Goal: Task Accomplishment & Management: Manage account settings

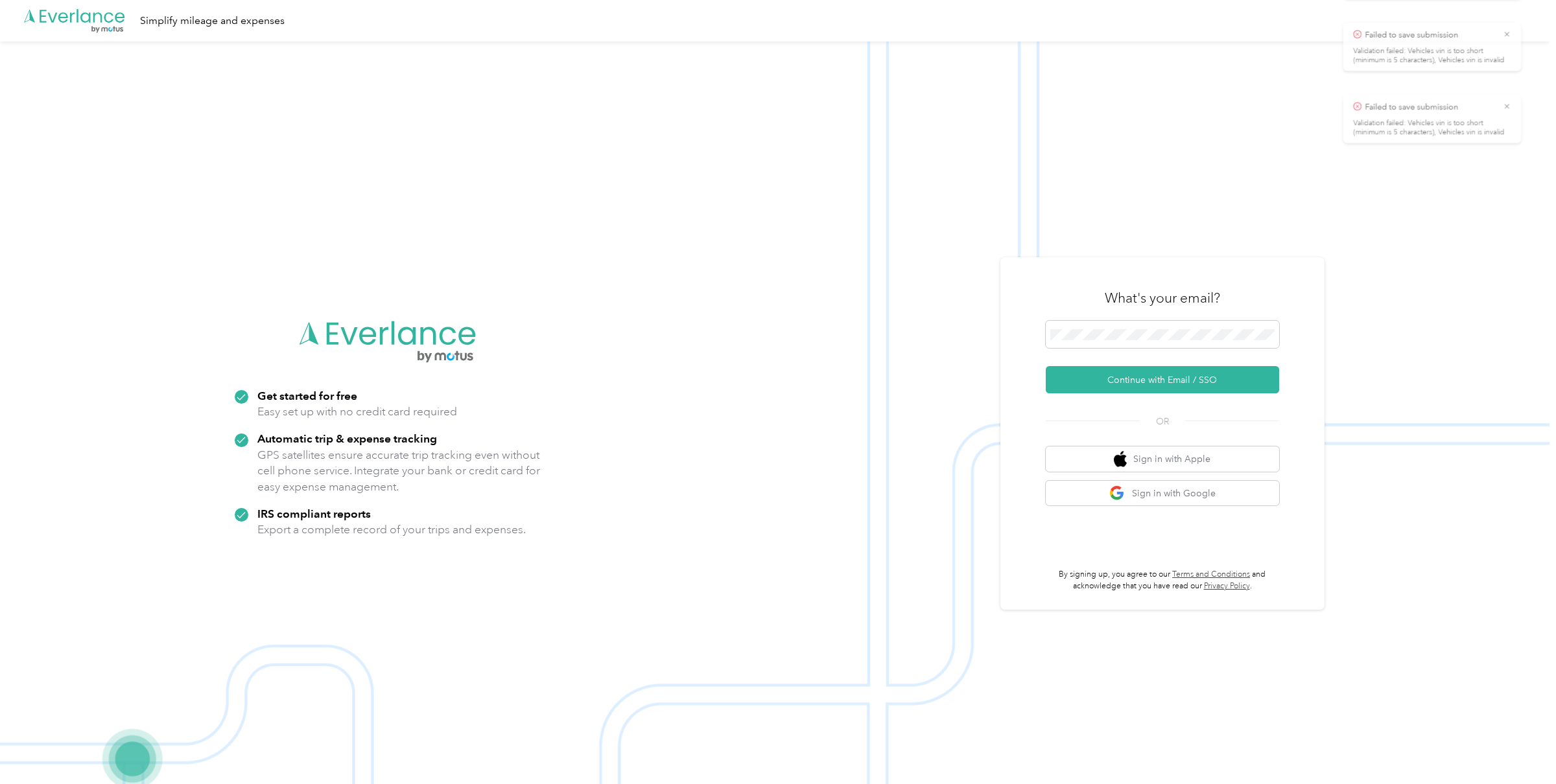
click at [1526, 22] on icon at bounding box center [1528, 26] width 11 height 12
click at [1138, 391] on button "Continue with Email / SSO" at bounding box center [1163, 379] width 234 height 27
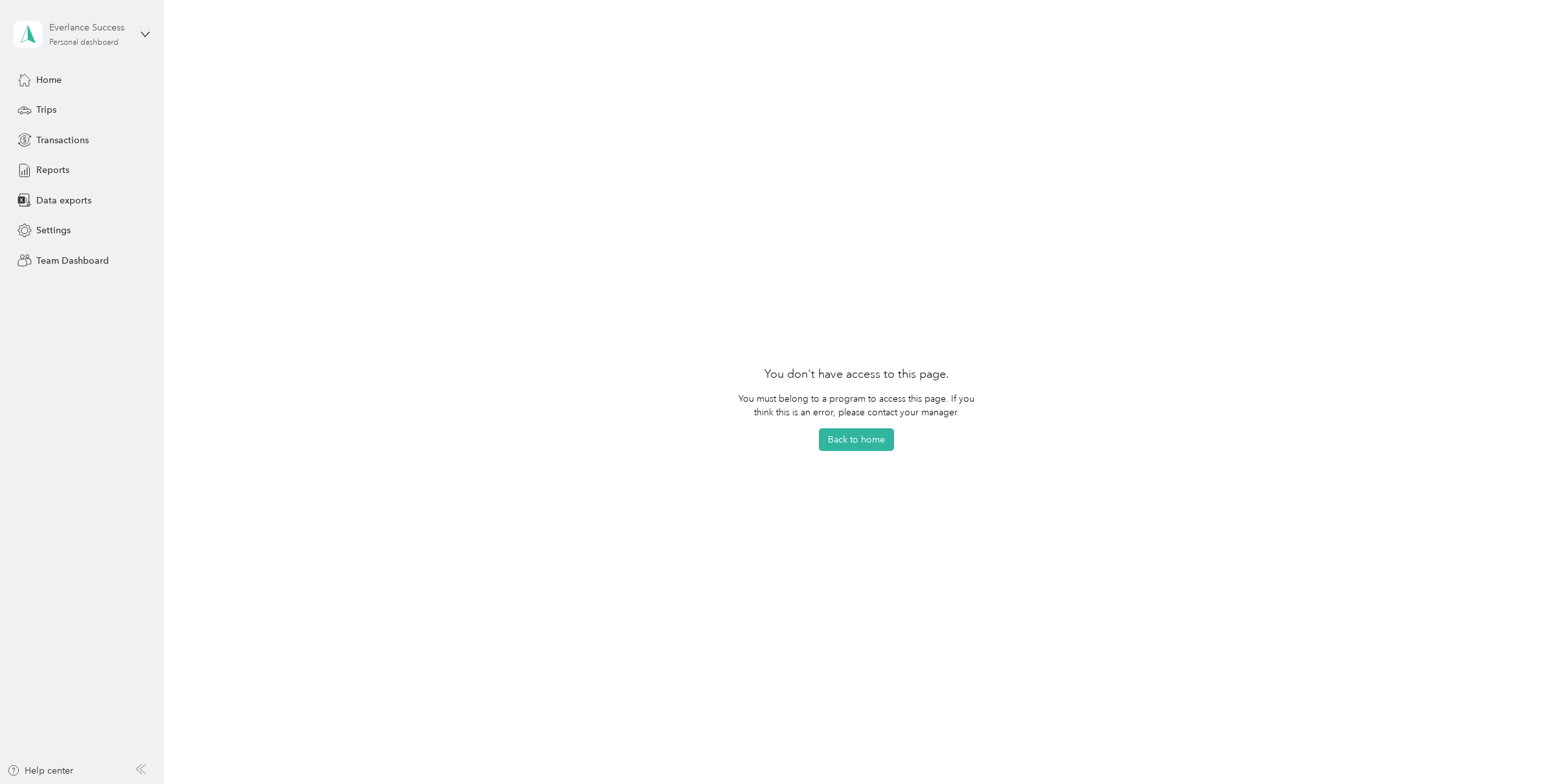
click at [110, 46] on div "Personal dashboard" at bounding box center [84, 43] width 70 height 8
click at [91, 108] on div "Team dashboard" at bounding box center [150, 101] width 255 height 23
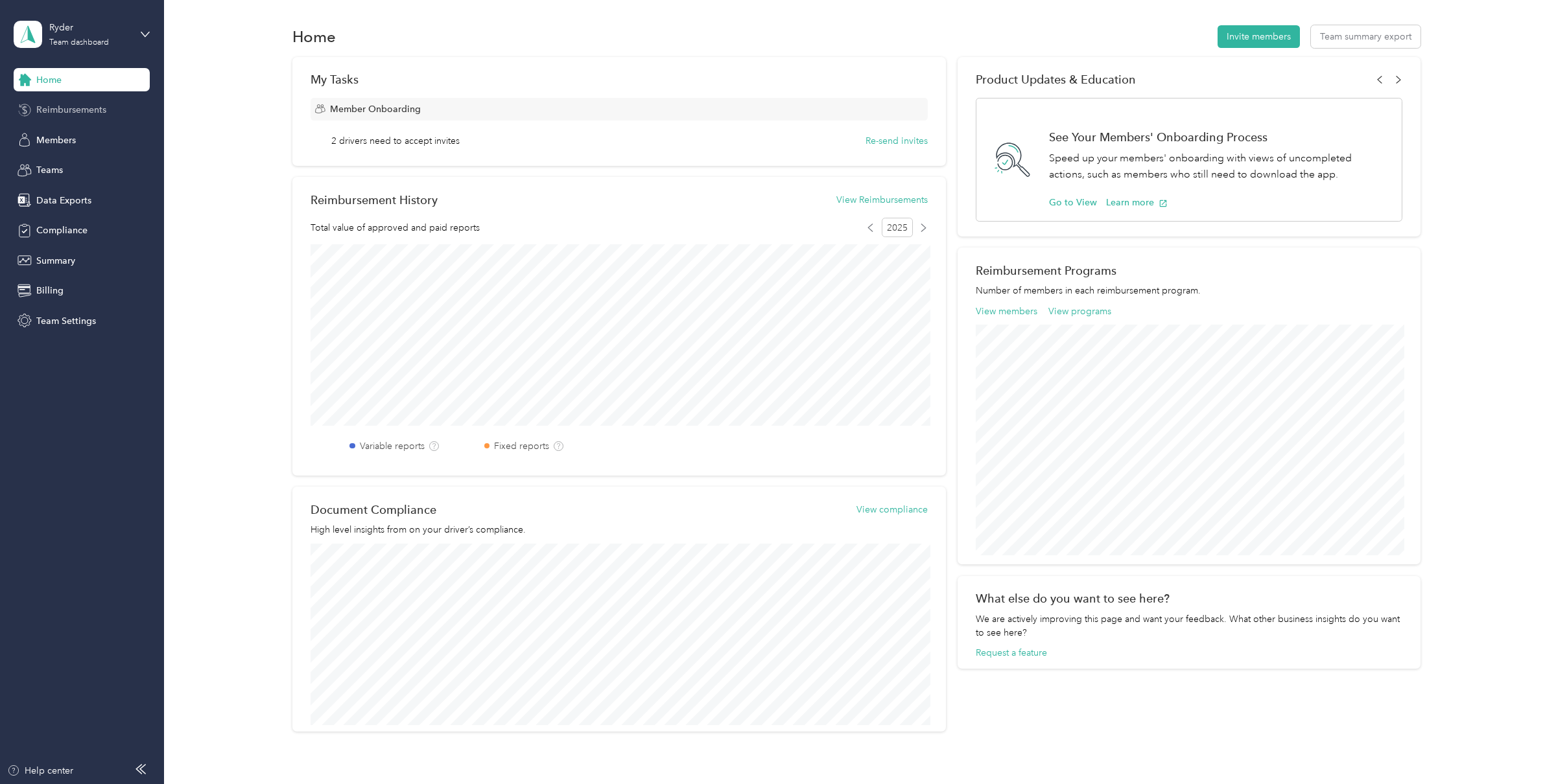
click at [72, 117] on div "Reimbursements" at bounding box center [81, 110] width 136 height 24
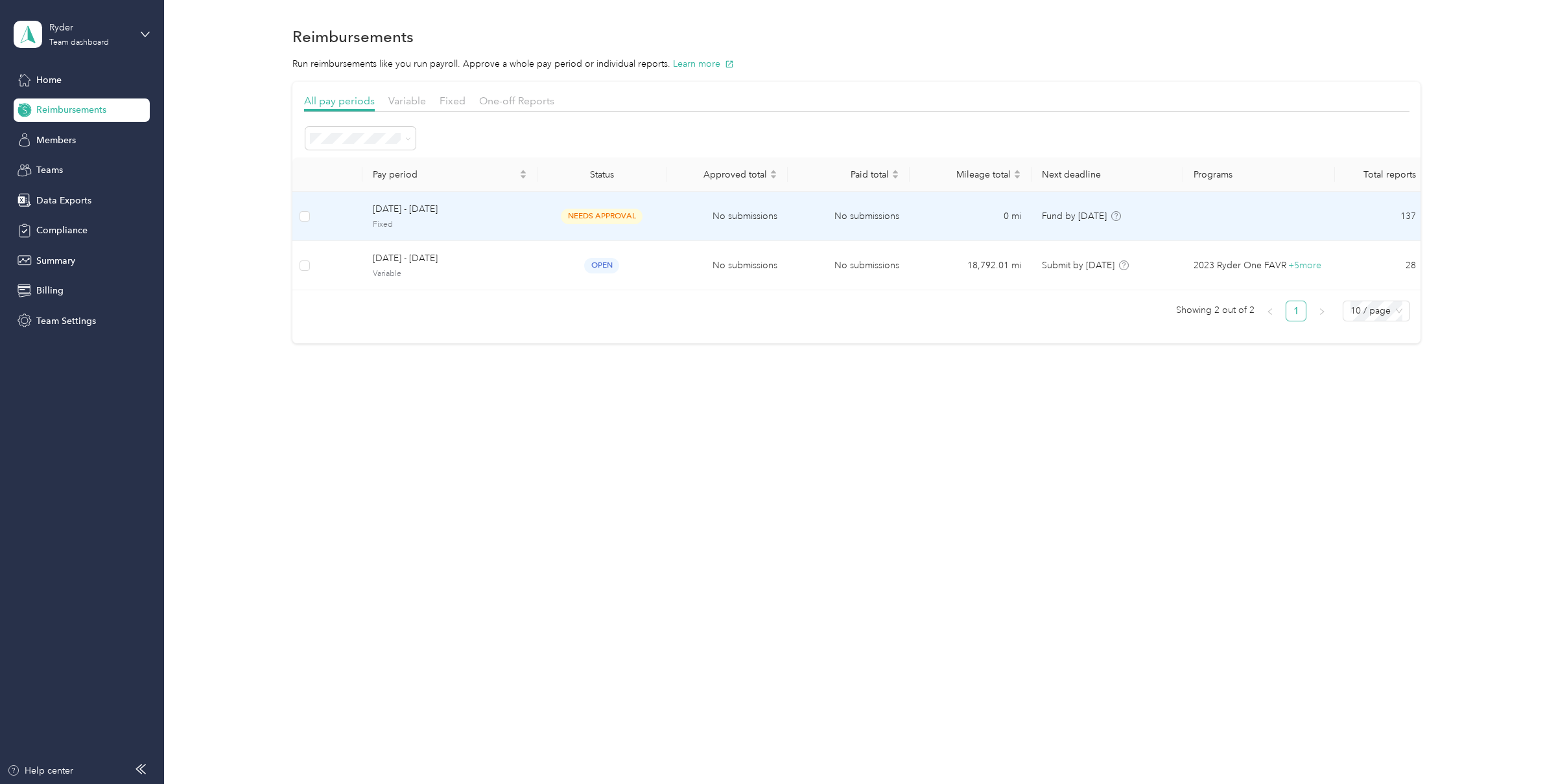
click at [429, 222] on span "Fixed" at bounding box center [450, 225] width 154 height 12
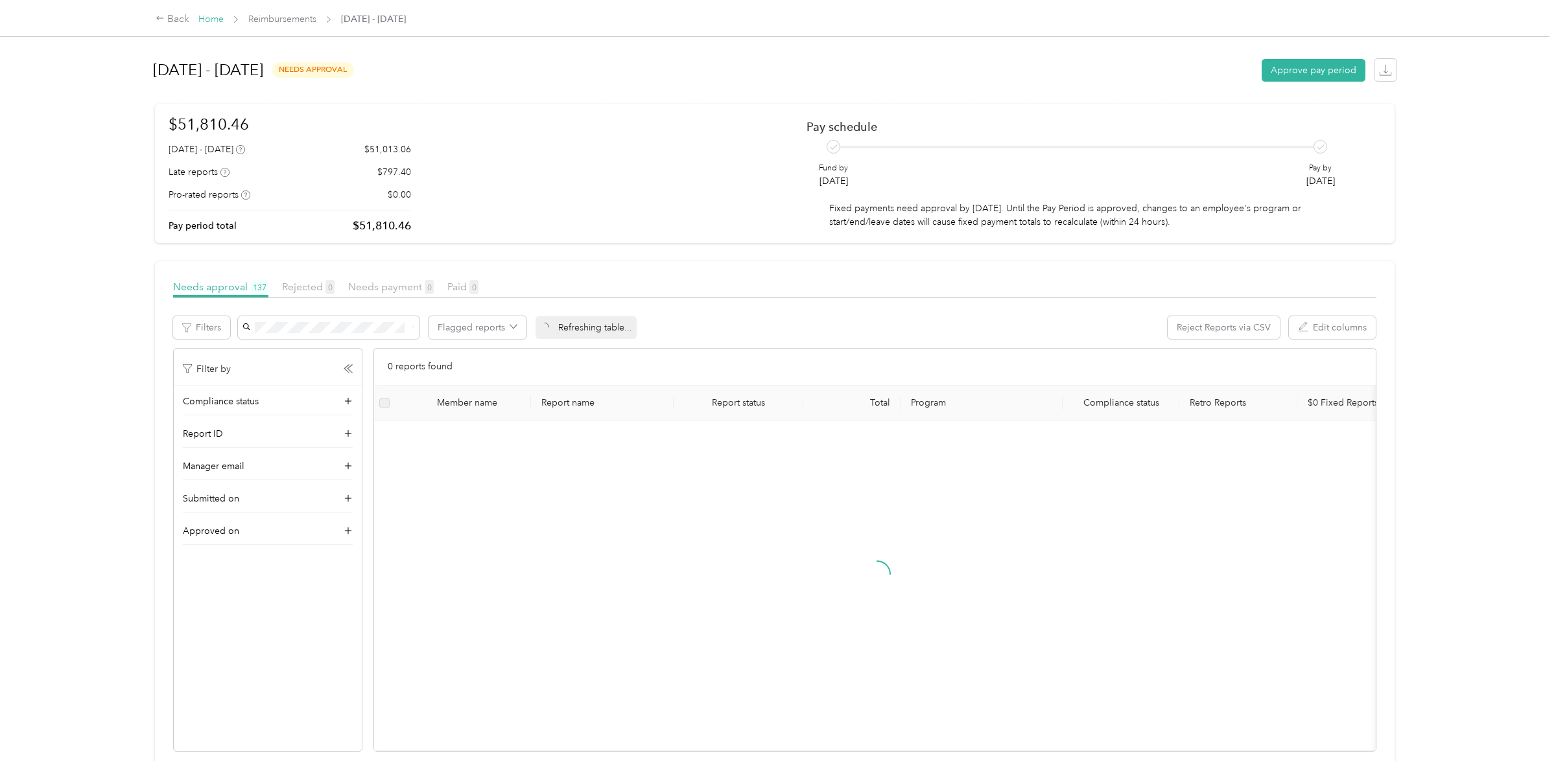
click at [205, 20] on link "Home" at bounding box center [211, 19] width 26 height 11
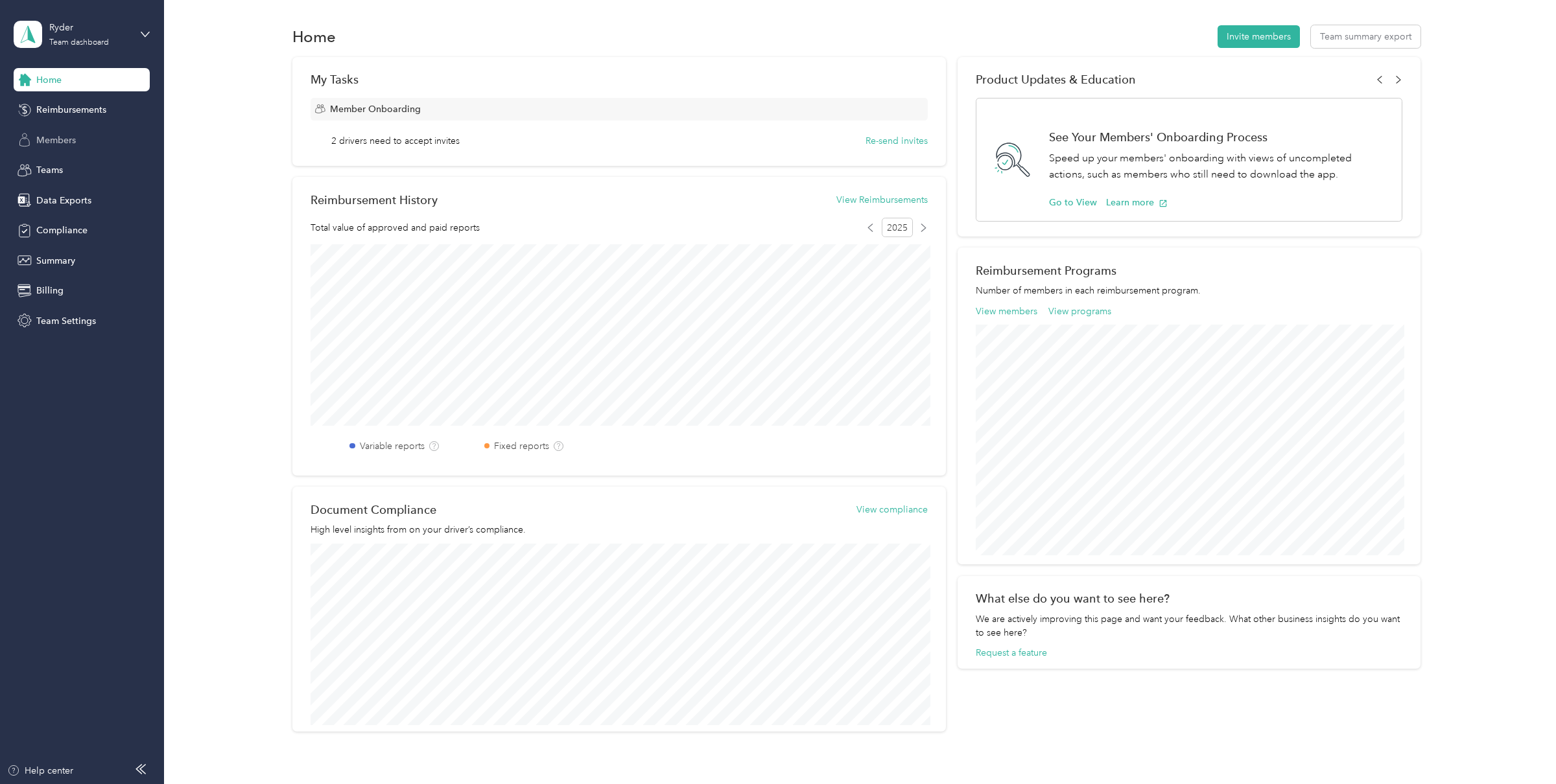
click at [84, 141] on div "Members" at bounding box center [81, 140] width 136 height 24
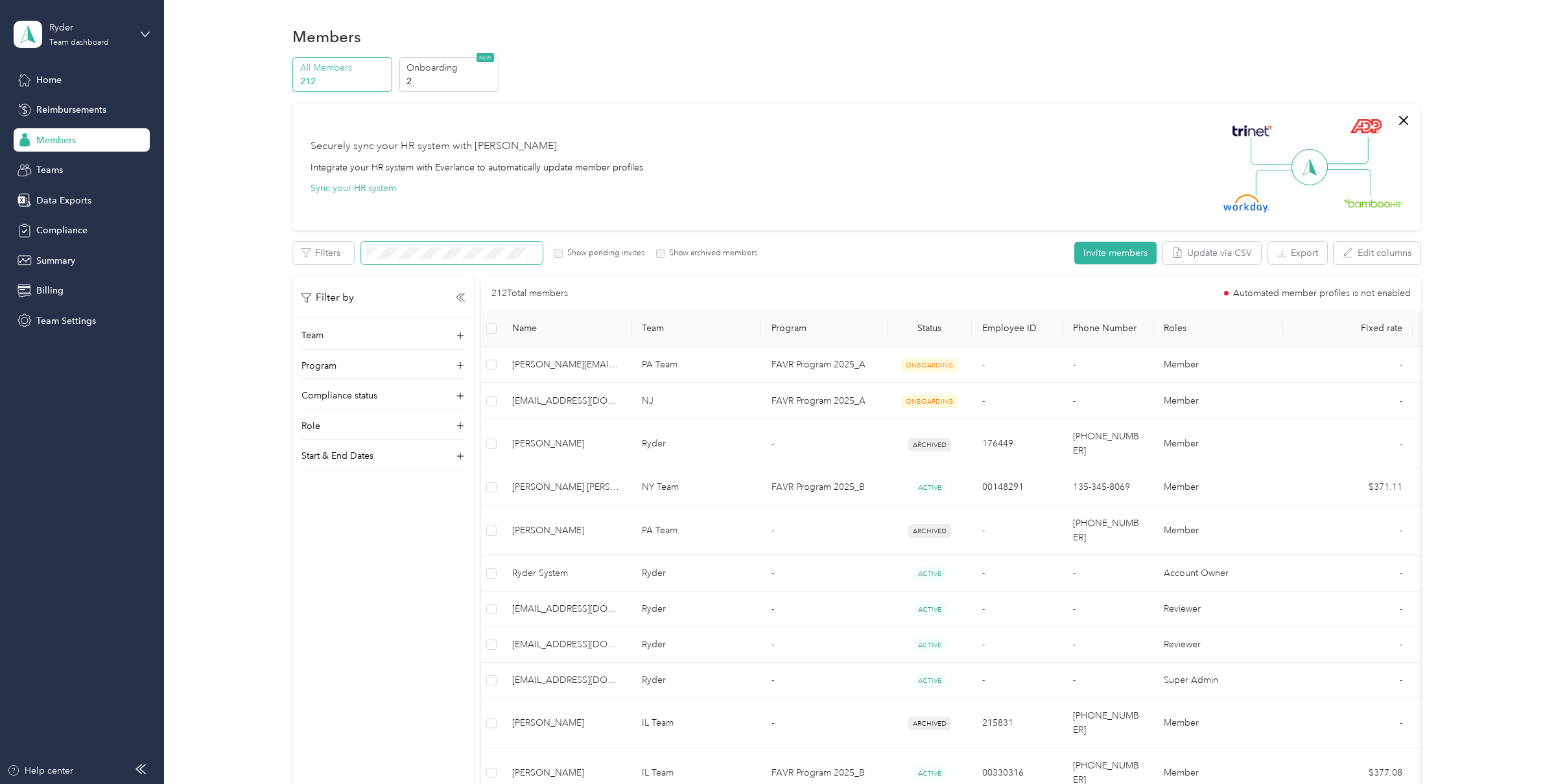
click at [471, 263] on span at bounding box center [452, 253] width 182 height 23
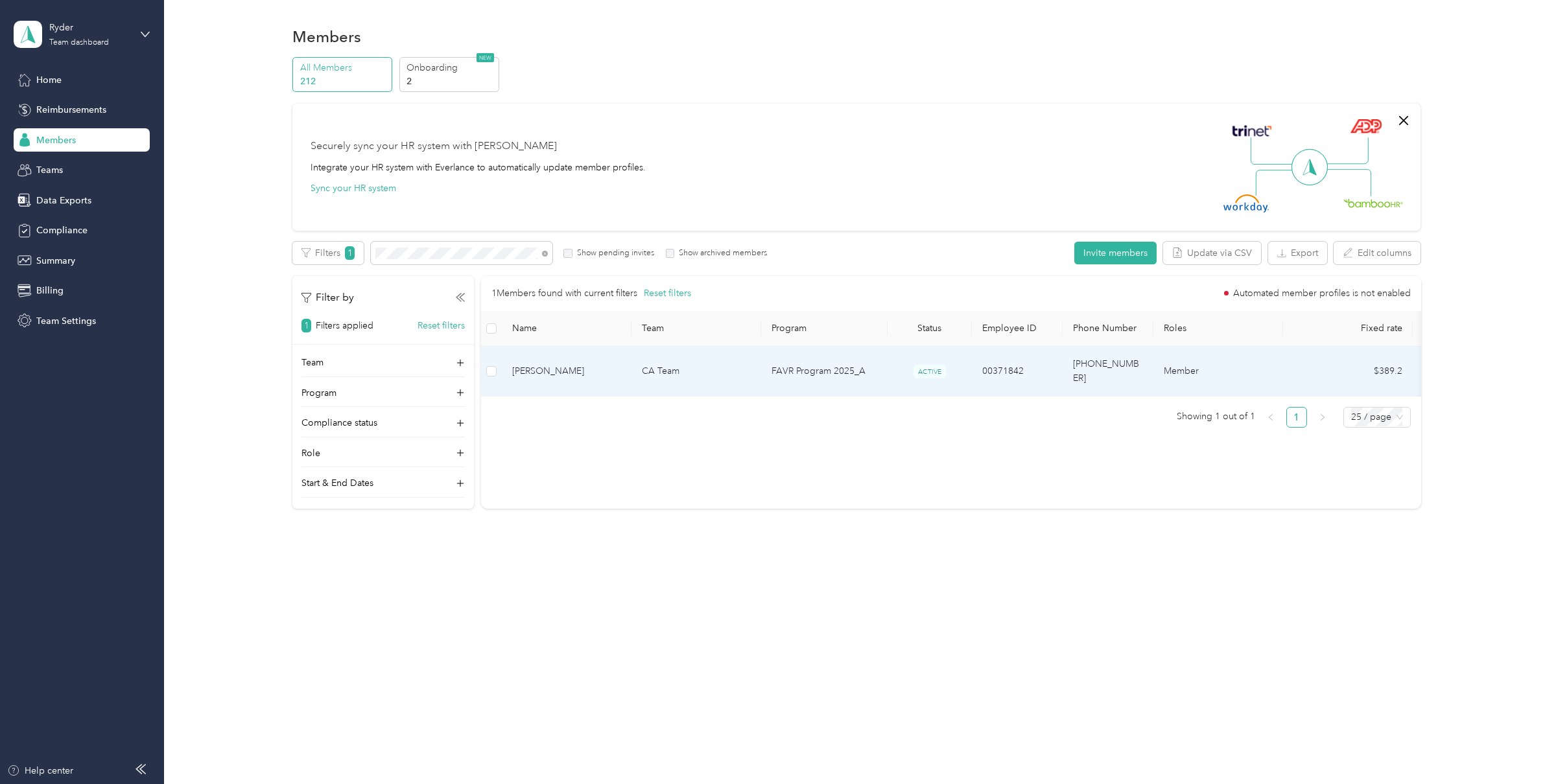
click at [587, 369] on span "[PERSON_NAME]" at bounding box center [567, 371] width 109 height 14
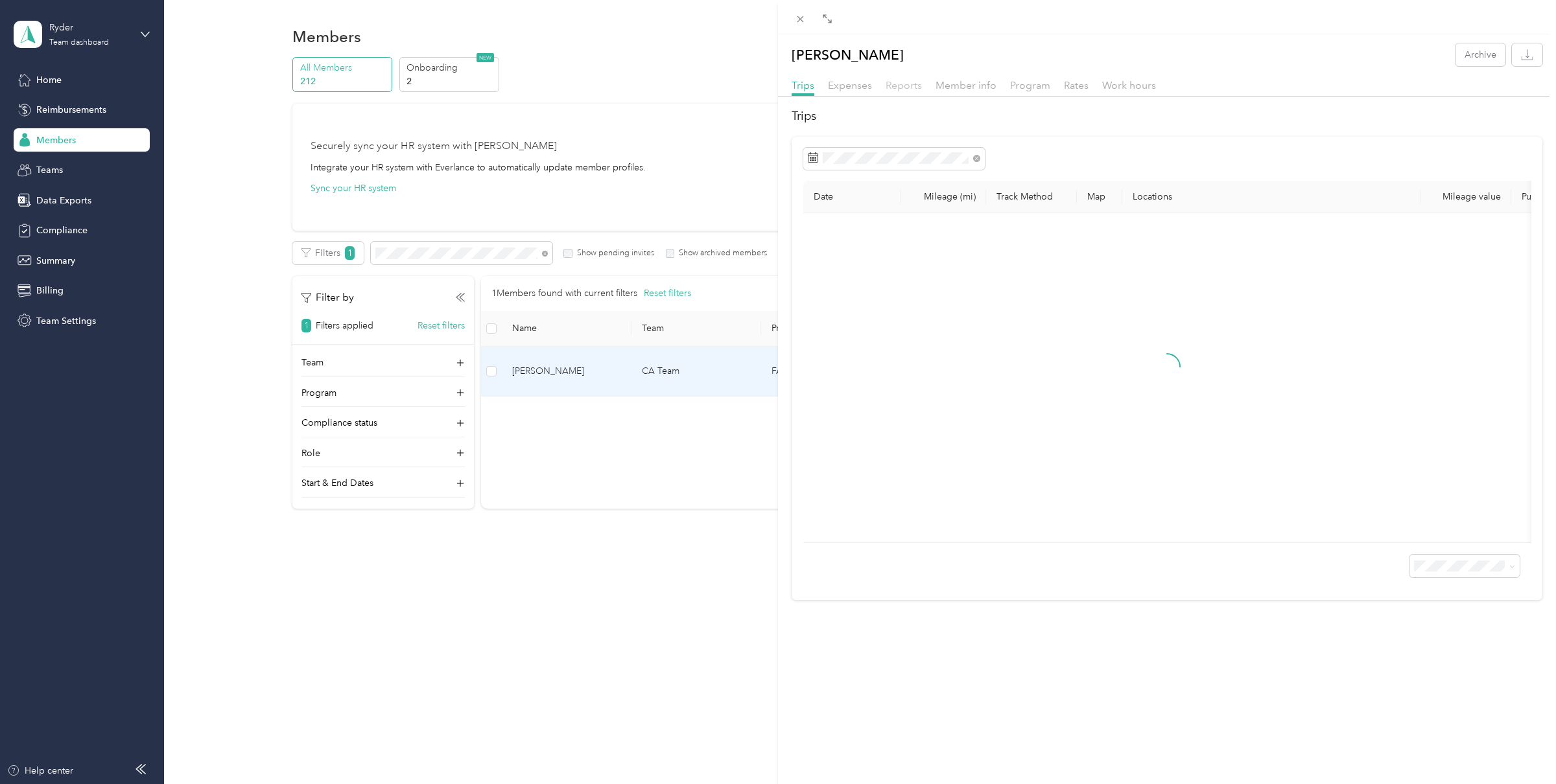
click at [899, 85] on span "Reports" at bounding box center [904, 85] width 36 height 12
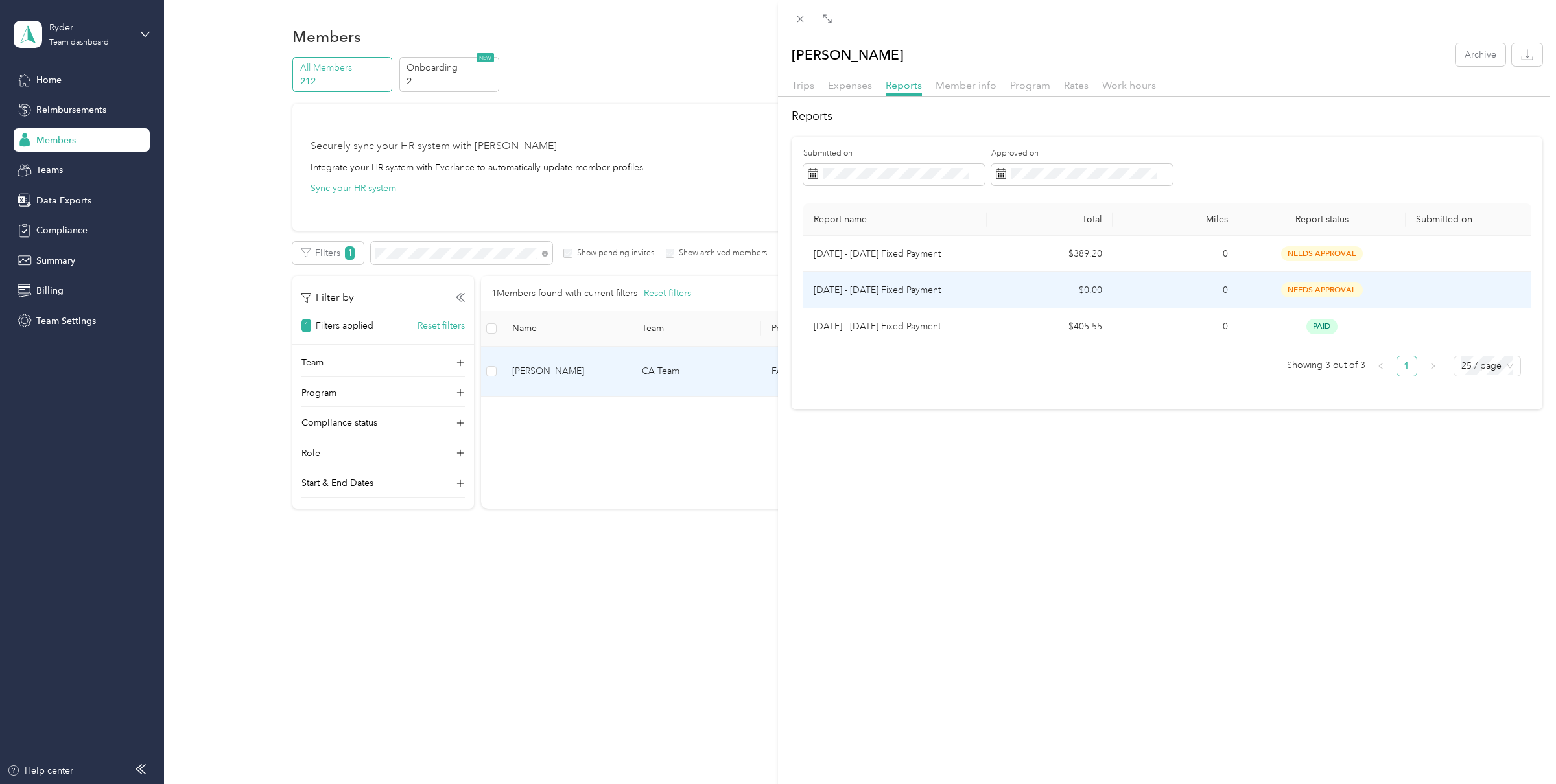
click at [955, 288] on p "[DATE] - [DATE] Fixed Payment" at bounding box center [895, 291] width 163 height 14
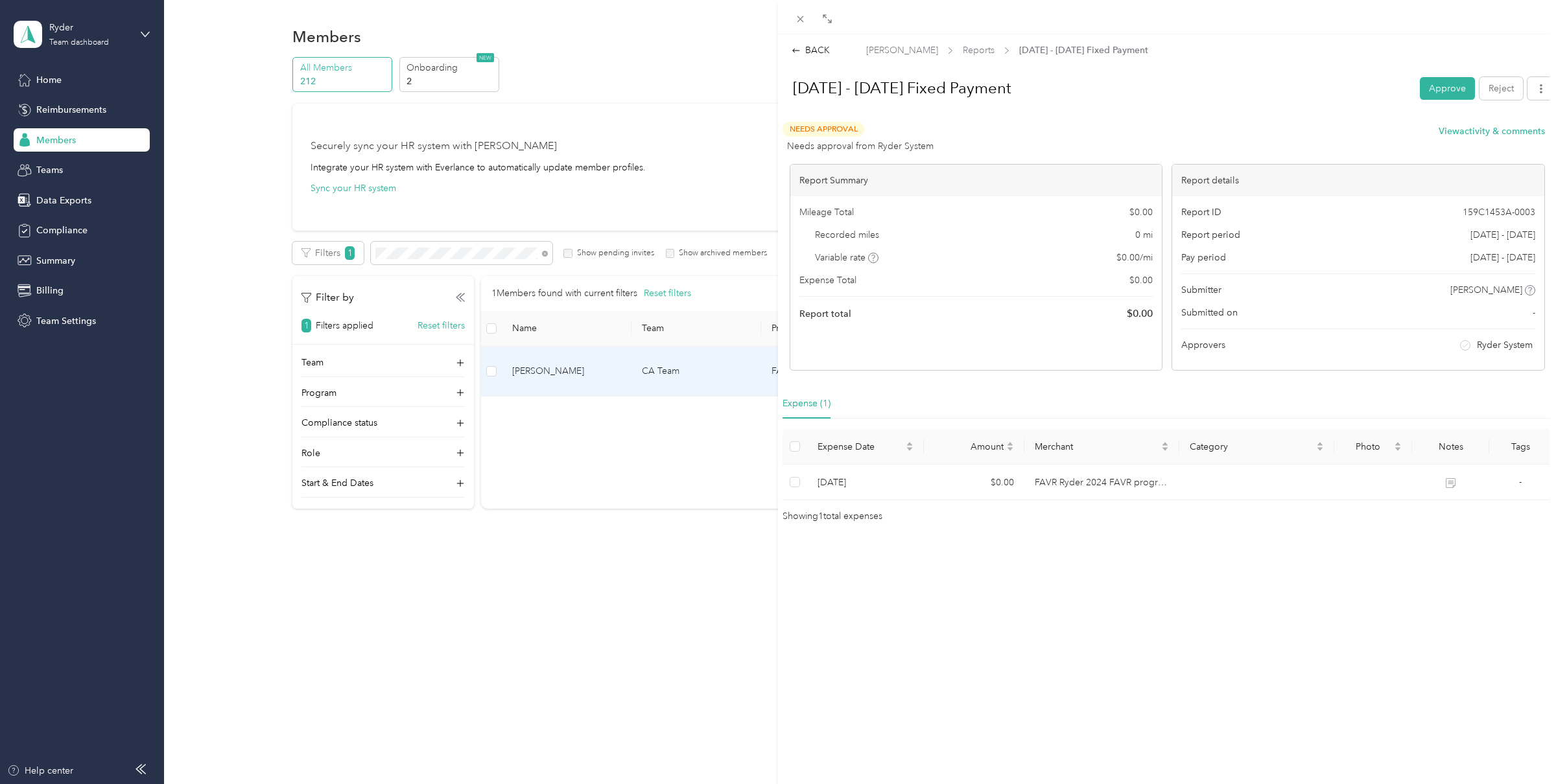
click at [470, 251] on div "BACK [PERSON_NAME] Reports [DATE] - [DATE] Fixed Payment [DATE] - [DATE] Fixed …" at bounding box center [778, 392] width 1556 height 784
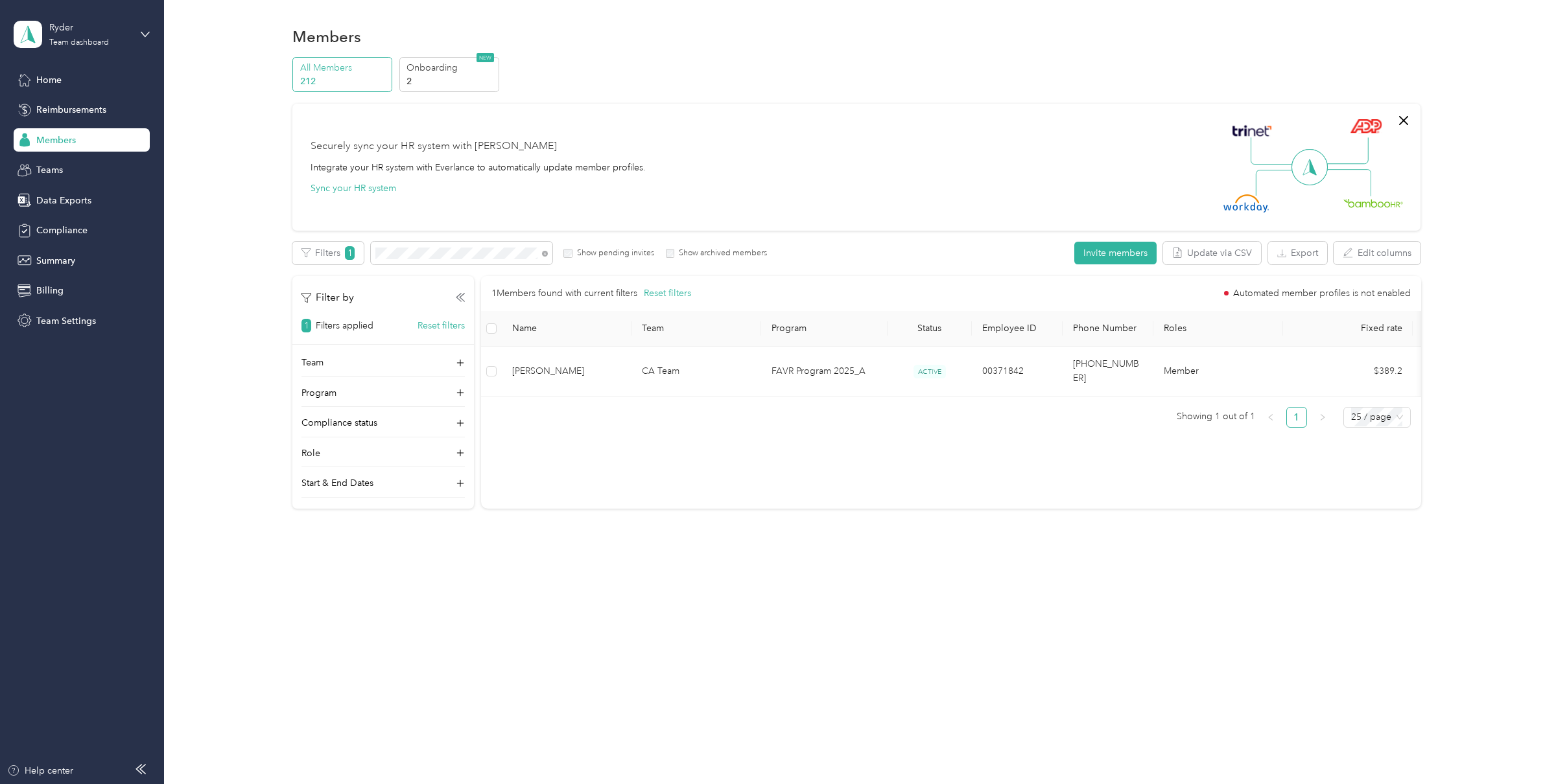
click at [445, 255] on div at bounding box center [778, 392] width 1556 height 784
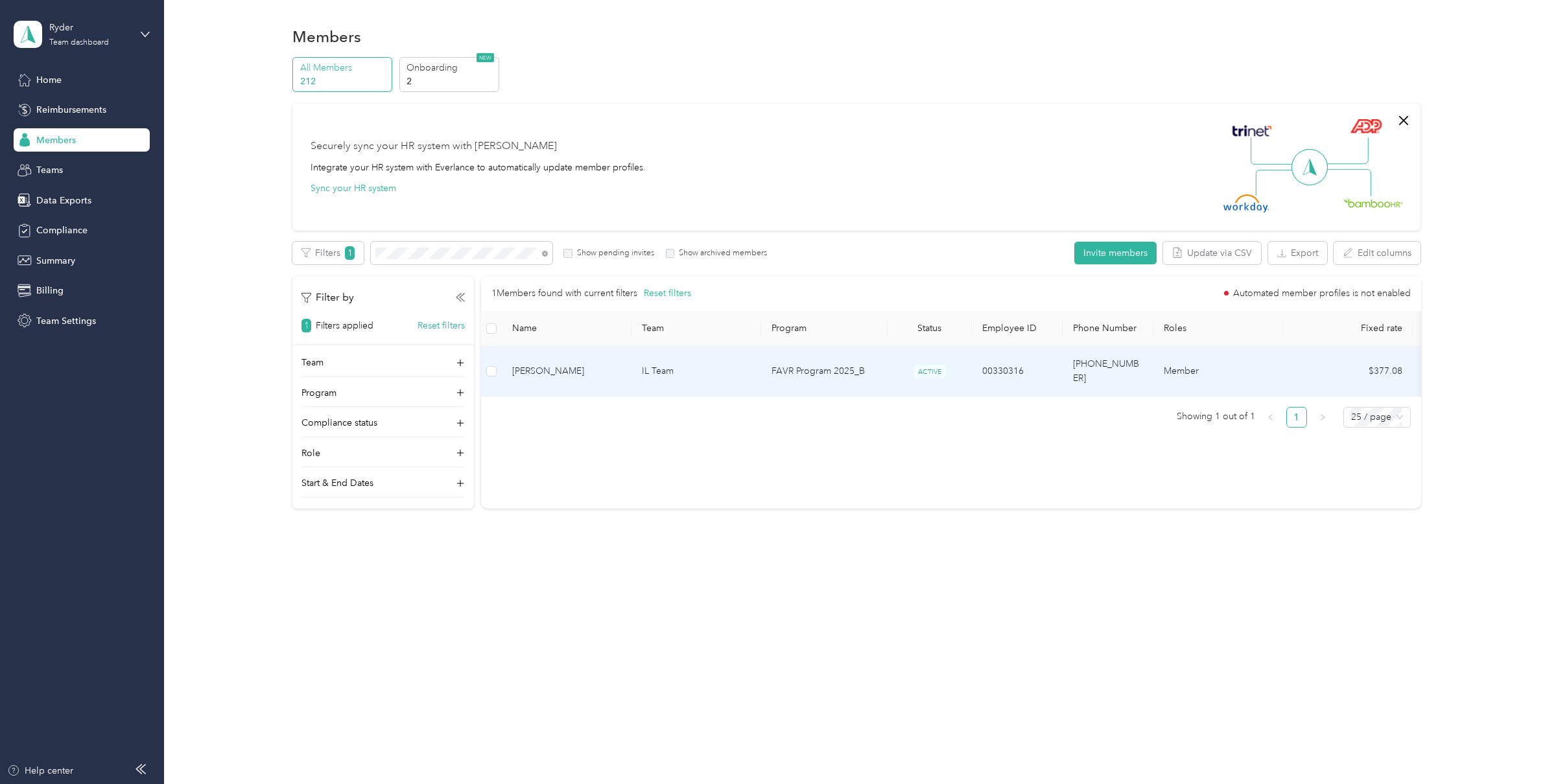
click at [569, 364] on span "[PERSON_NAME]" at bounding box center [567, 371] width 109 height 14
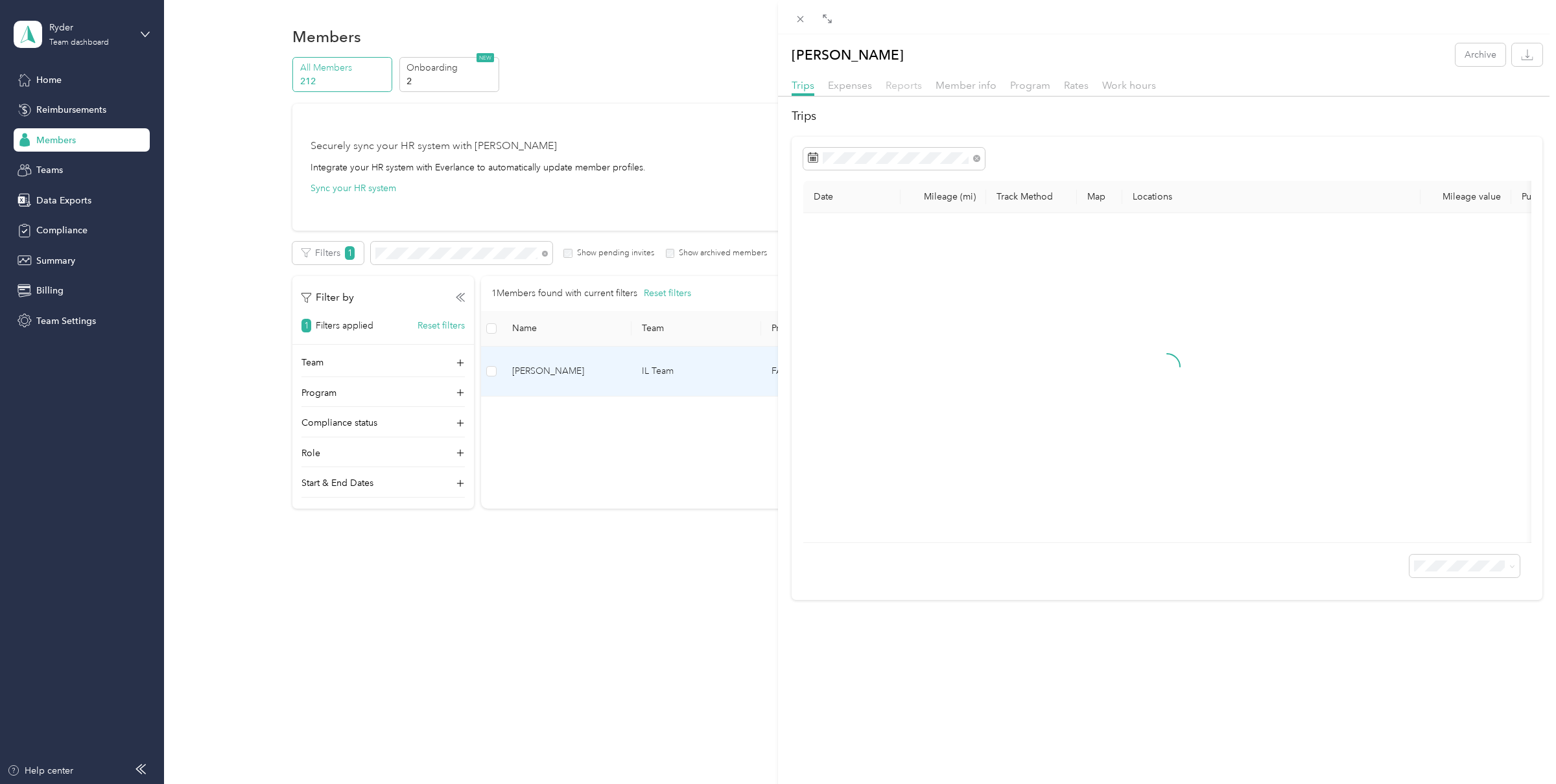
click at [913, 85] on span "Reports" at bounding box center [904, 85] width 36 height 12
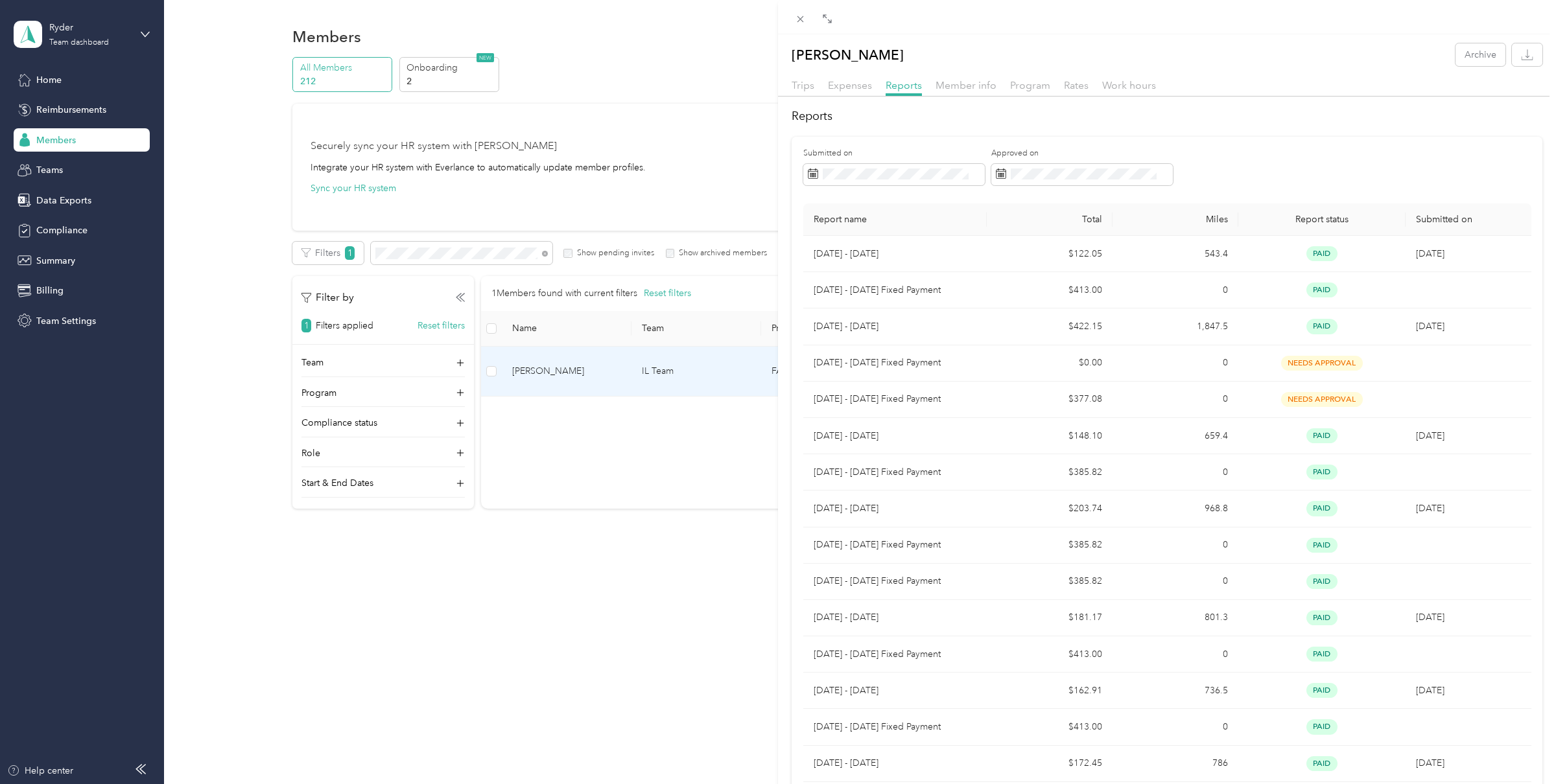
click at [429, 247] on div "[PERSON_NAME] Archive Trips Expenses Reports Member info Program Rates Work hou…" at bounding box center [778, 392] width 1556 height 784
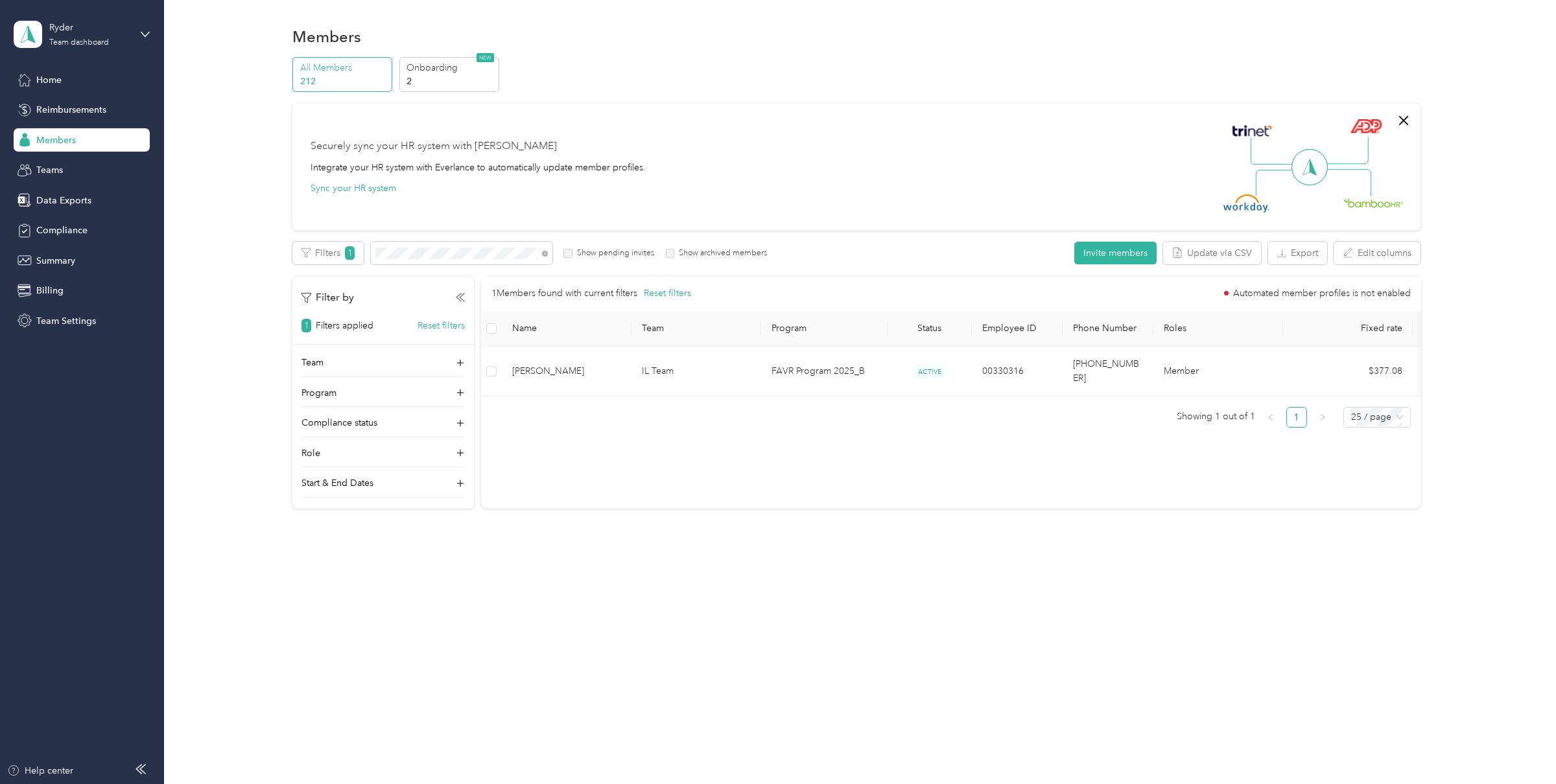
click at [429, 247] on div at bounding box center [778, 392] width 1556 height 784
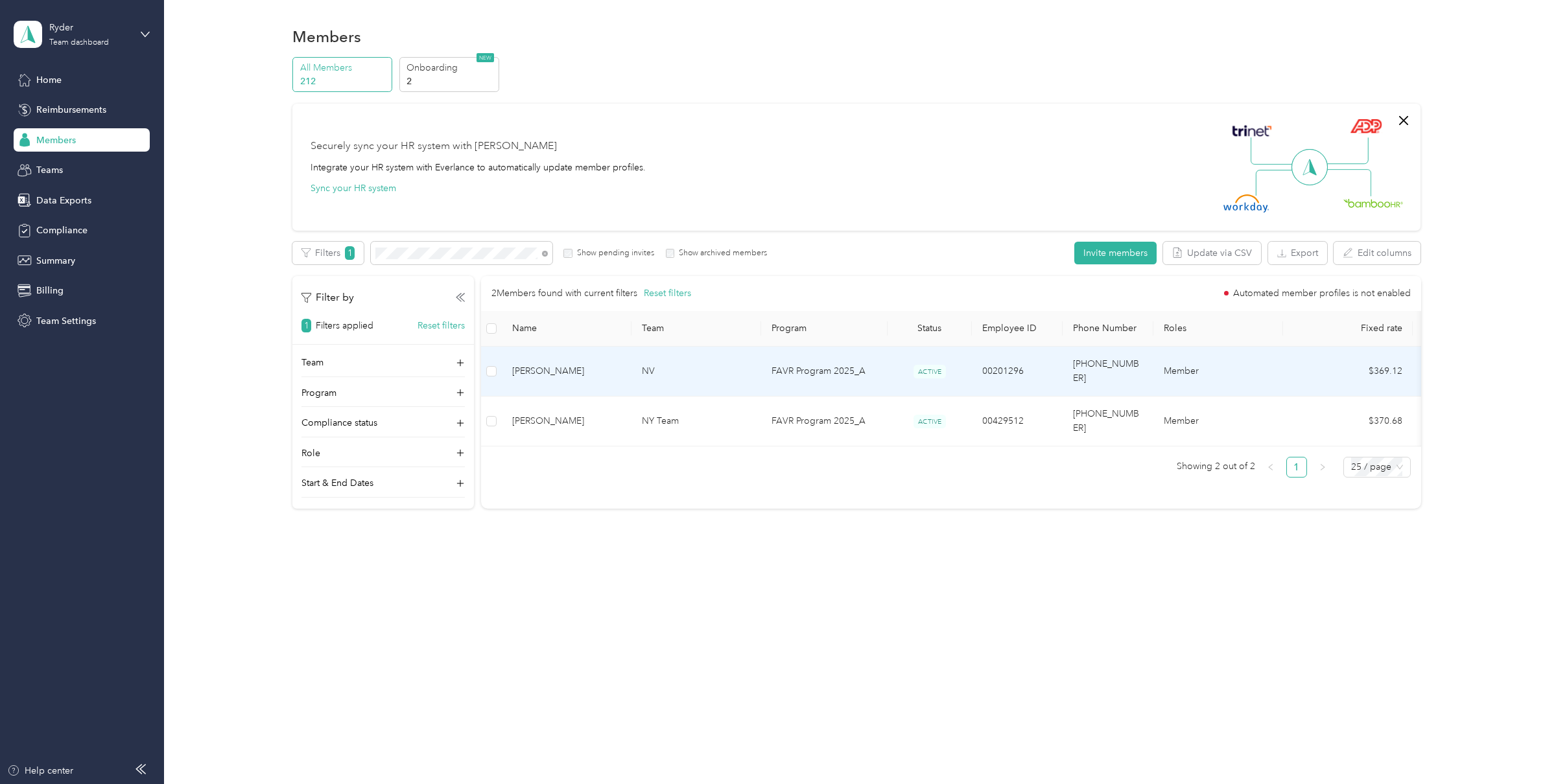
click at [578, 364] on span "[PERSON_NAME]" at bounding box center [567, 371] width 109 height 14
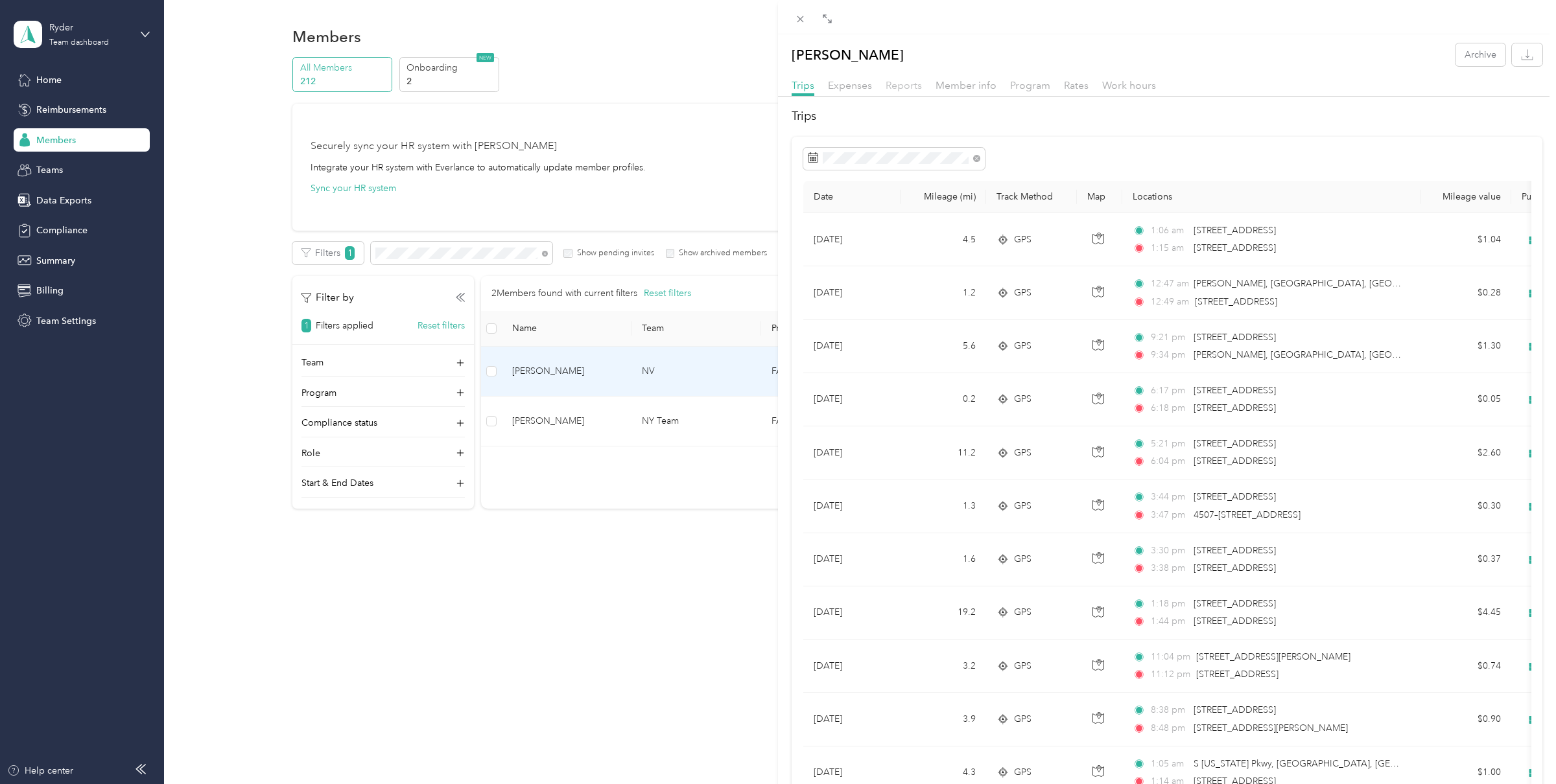
click at [908, 89] on span "Reports" at bounding box center [904, 85] width 36 height 12
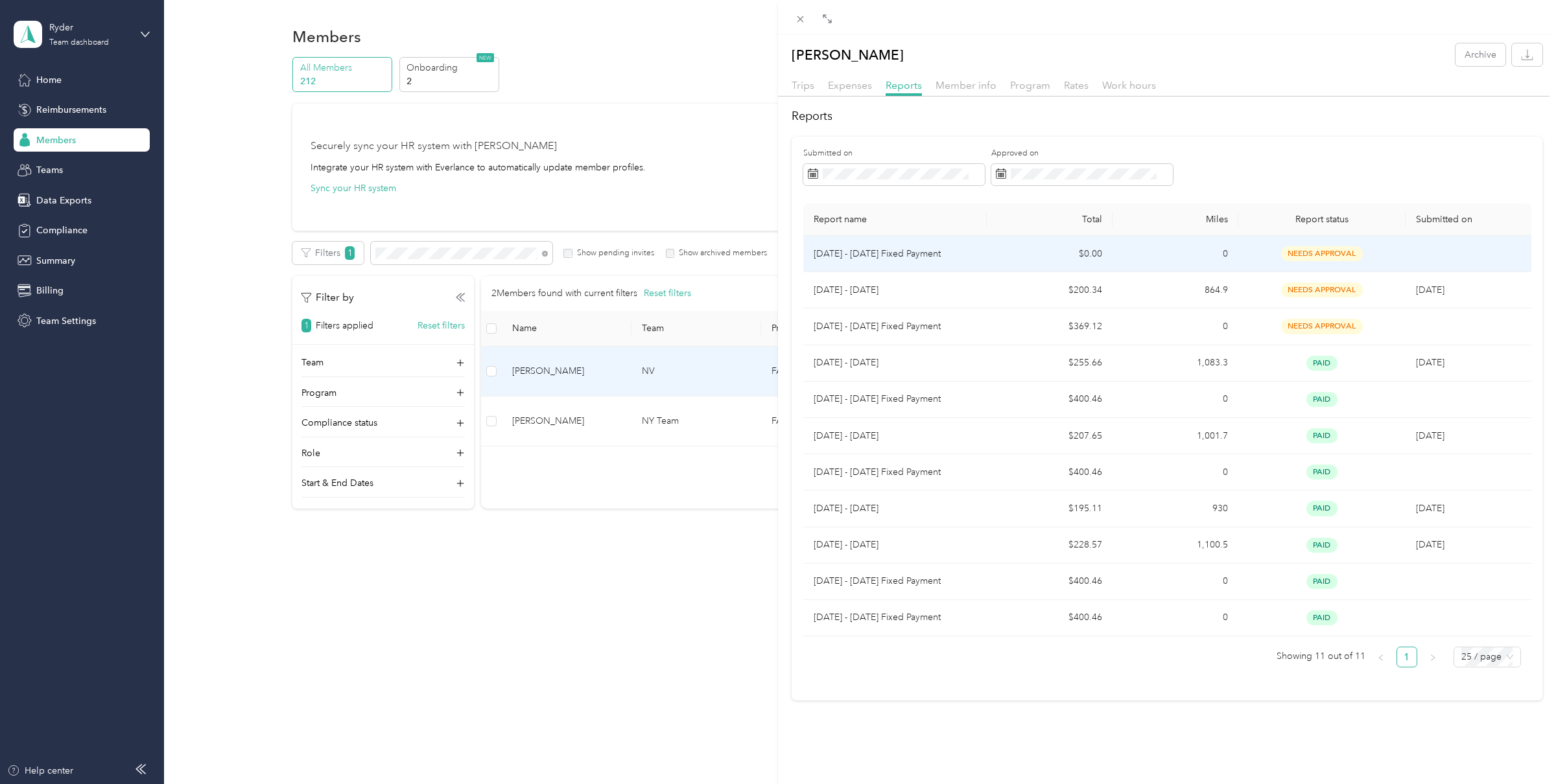
click at [933, 258] on p "[DATE] - [DATE] Fixed Payment" at bounding box center [895, 254] width 163 height 14
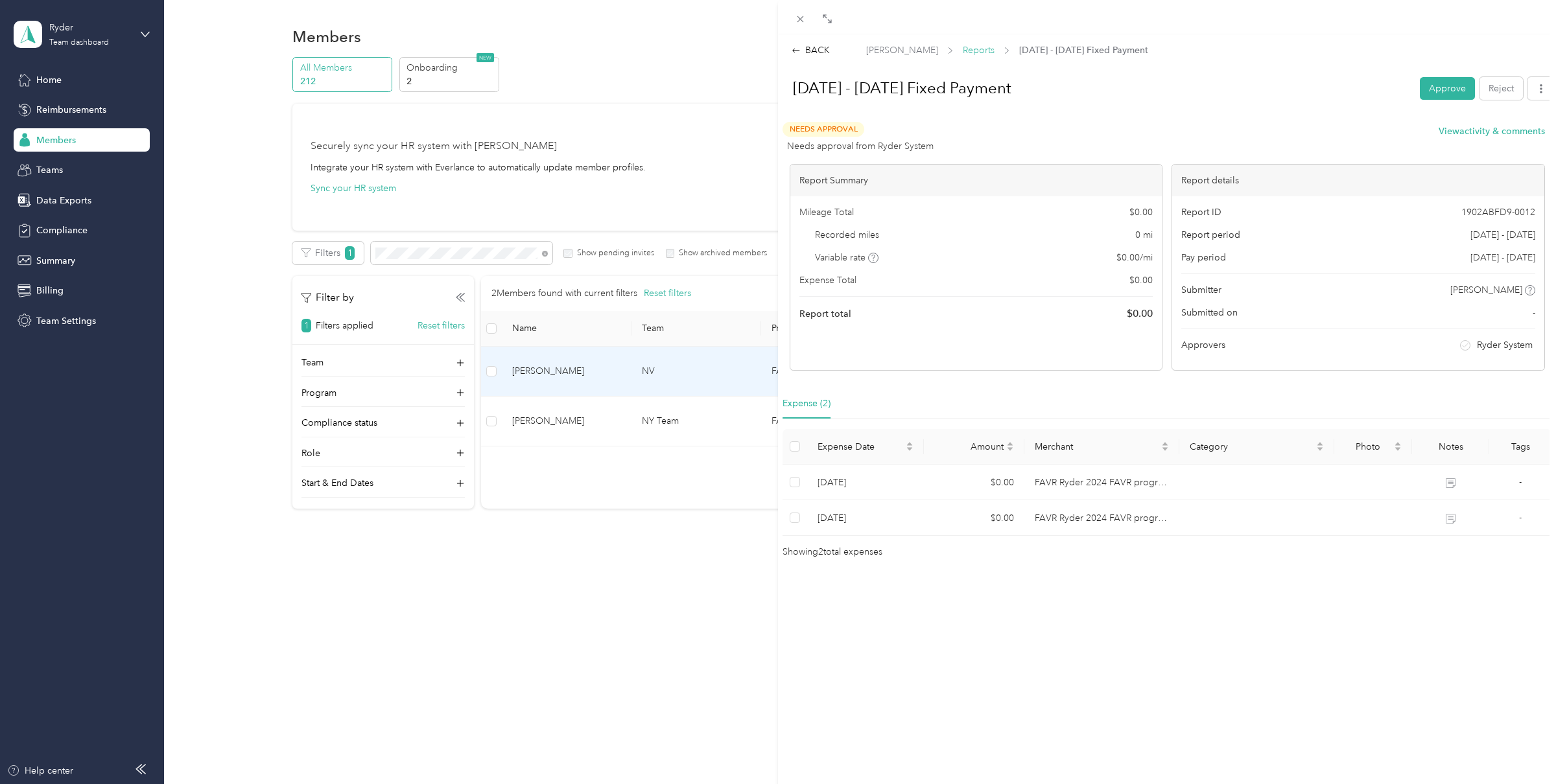
click at [969, 51] on span "Reports" at bounding box center [978, 50] width 32 height 14
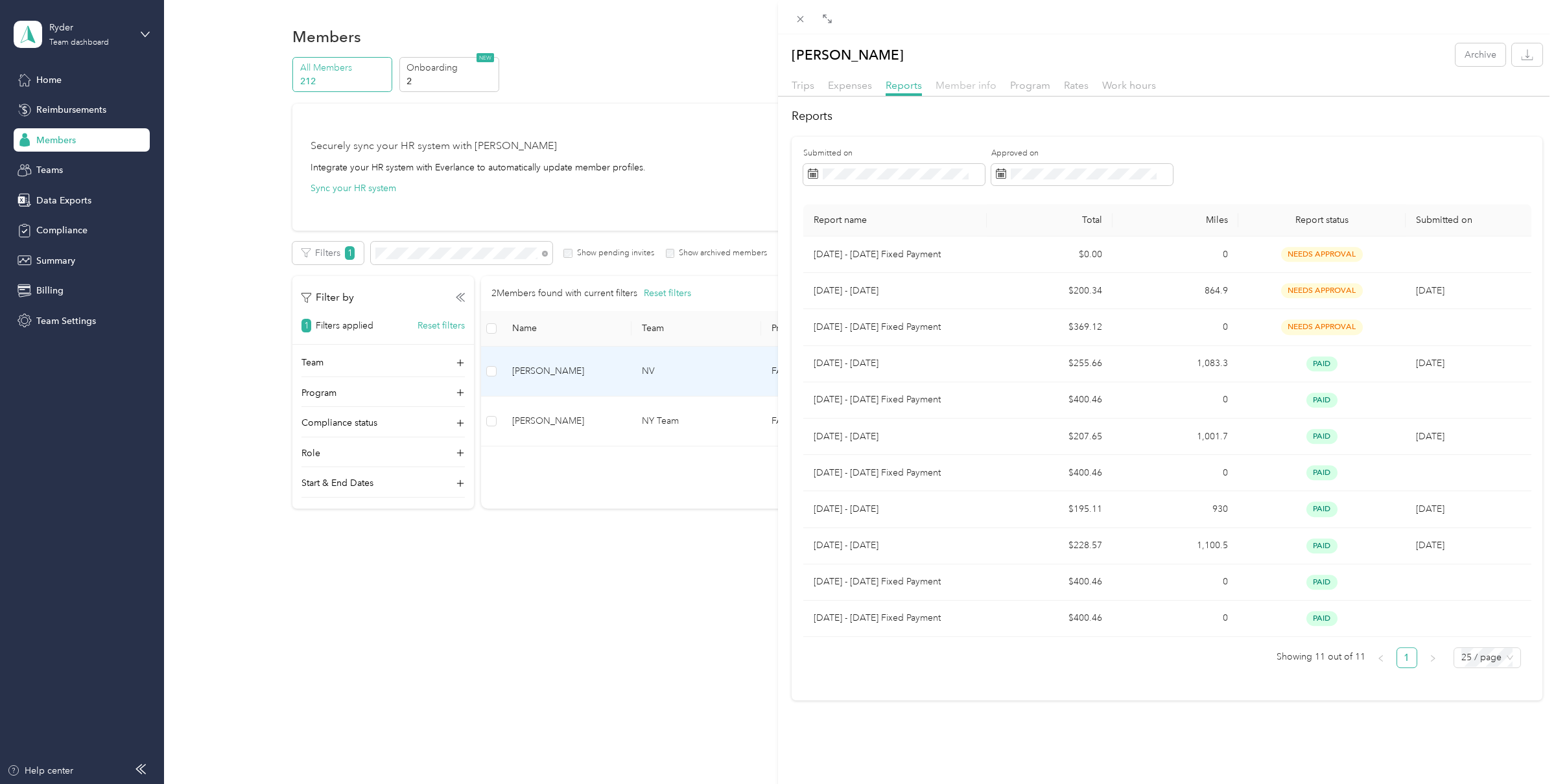
click at [970, 88] on span "Member info" at bounding box center [966, 85] width 61 height 12
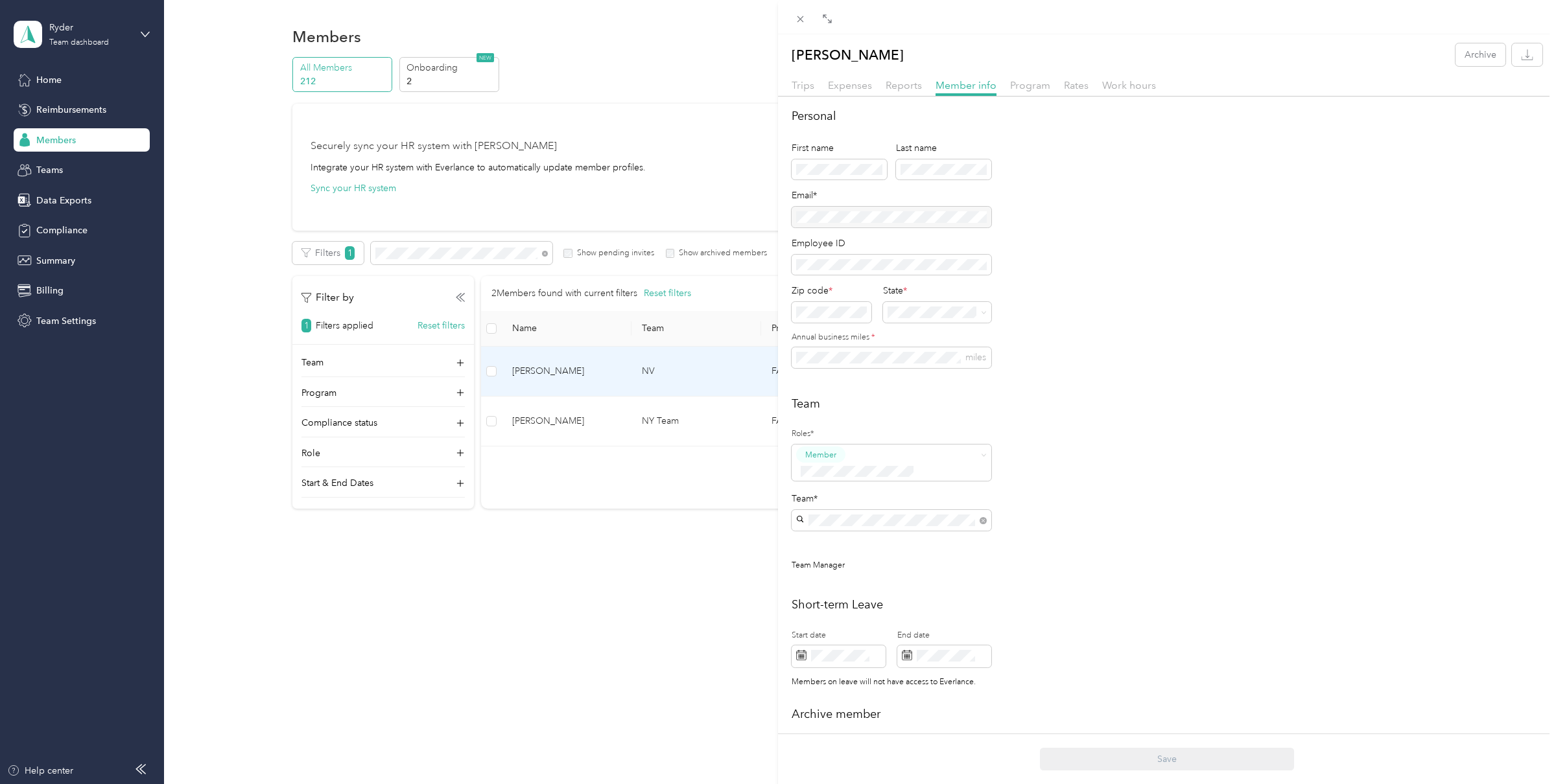
click at [68, 30] on div "[PERSON_NAME] Archive Trips Expenses Reports Member info Program Rates Work hou…" at bounding box center [778, 392] width 1556 height 784
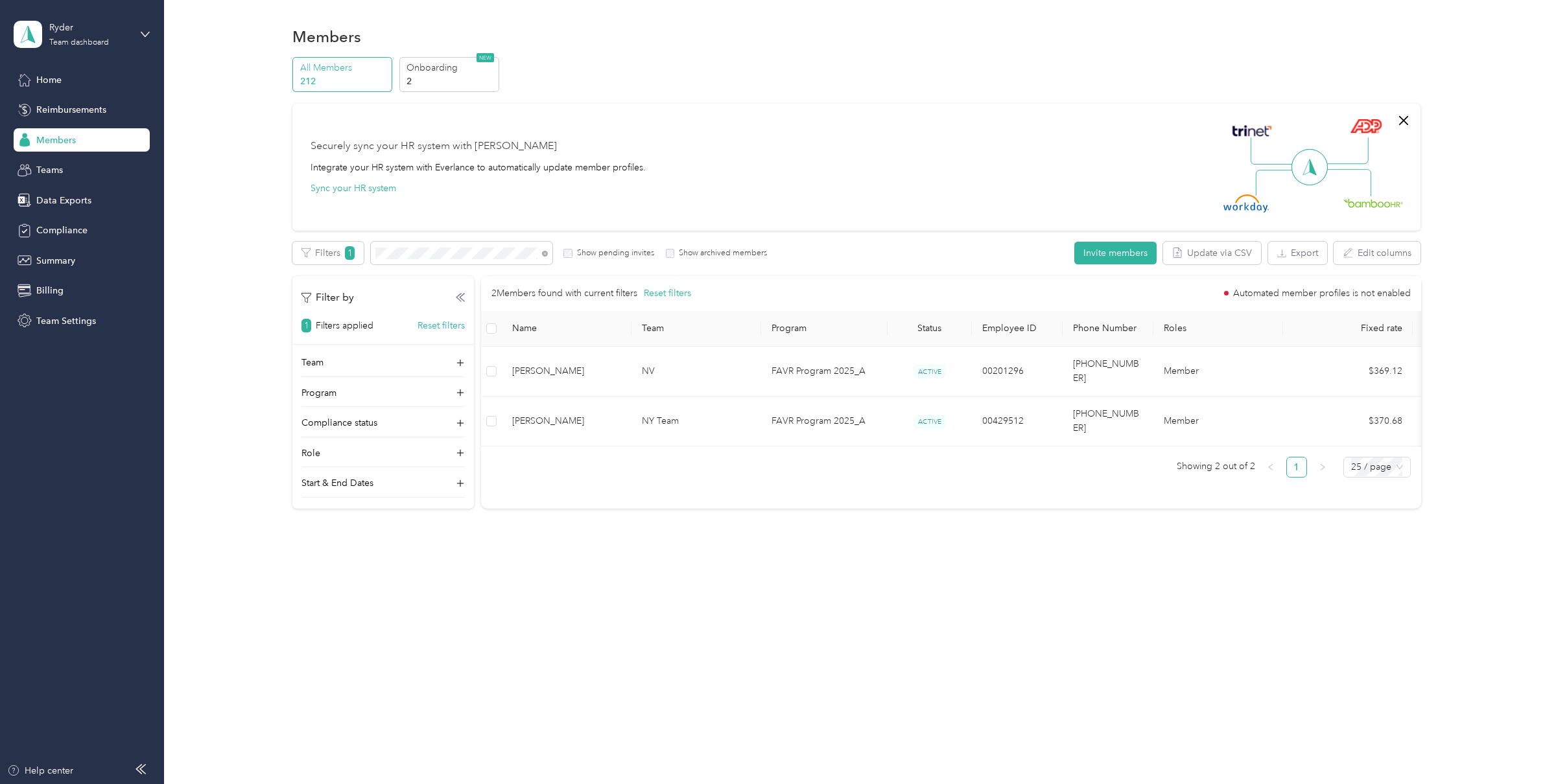
click at [62, 35] on div at bounding box center [778, 392] width 1556 height 784
click at [62, 35] on div "Ryder Team dashboard" at bounding box center [90, 34] width 81 height 26
click at [69, 165] on div "Log out" at bounding box center [51, 164] width 50 height 14
